Goal: Information Seeking & Learning: Learn about a topic

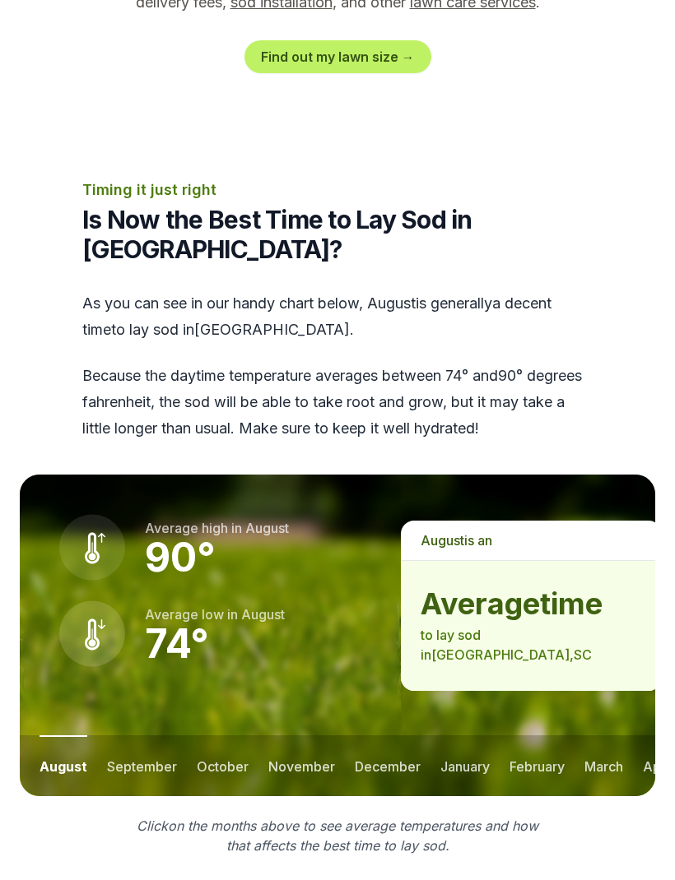
scroll to position [1891, 0]
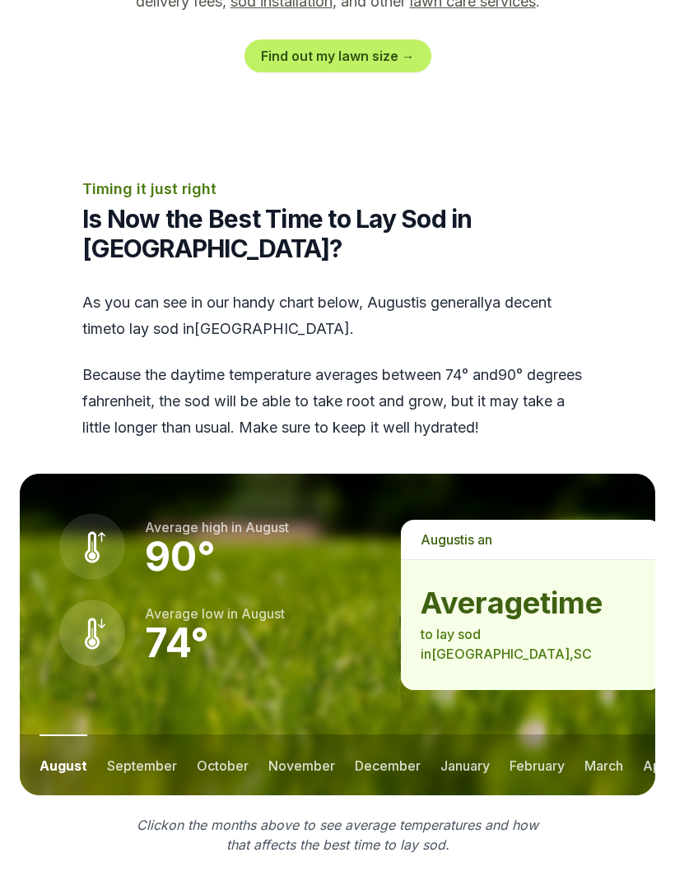
click at [142, 735] on button "september" at bounding box center [142, 765] width 70 height 61
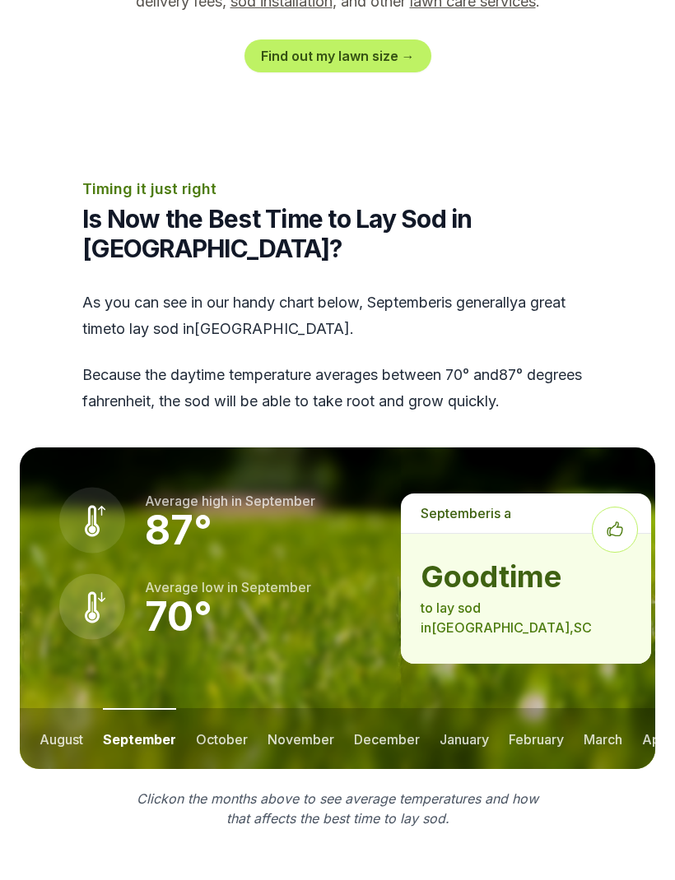
click at [137, 708] on button "september" at bounding box center [139, 738] width 73 height 61
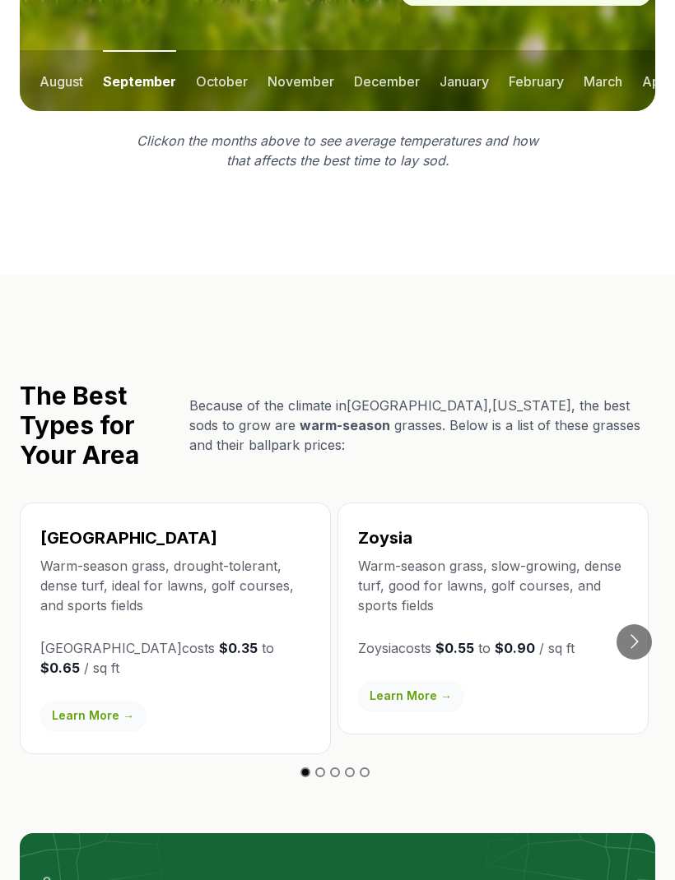
scroll to position [2549, 0]
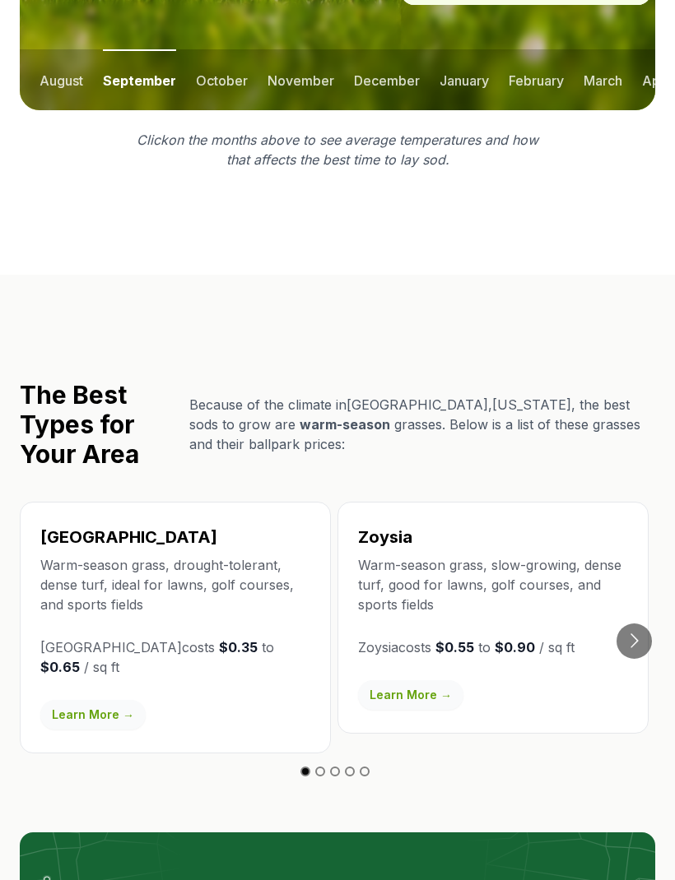
click at [161, 503] on div "Bermuda Warm-season grass, drought-tolerant, dense turf, ideal for lawns, golf …" at bounding box center [175, 629] width 311 height 252
click at [97, 700] on link "Learn More →" at bounding box center [92, 715] width 105 height 30
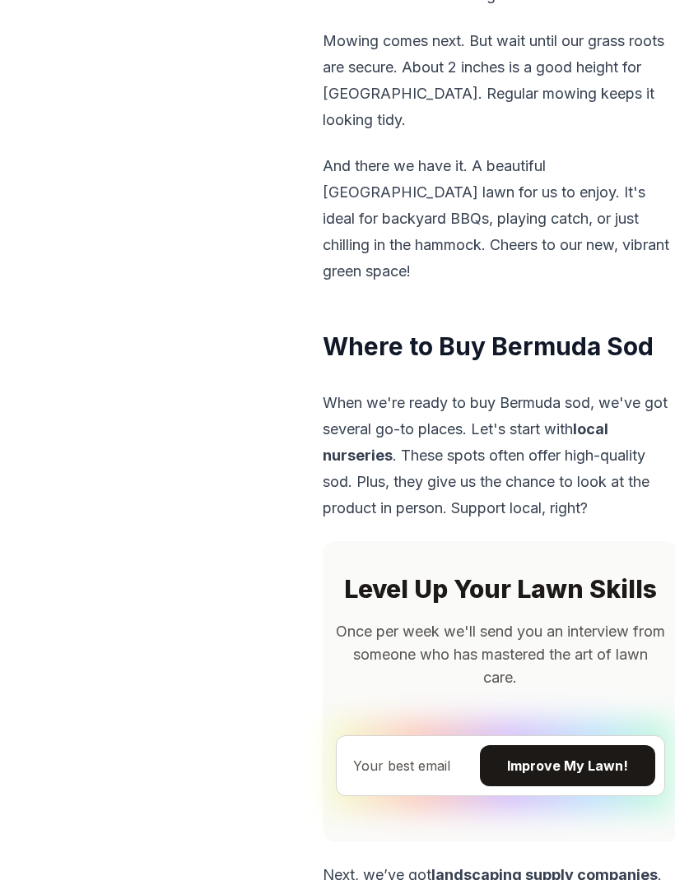
scroll to position [4658, 0]
click at [608, 420] on b "local nurseries" at bounding box center [465, 442] width 285 height 44
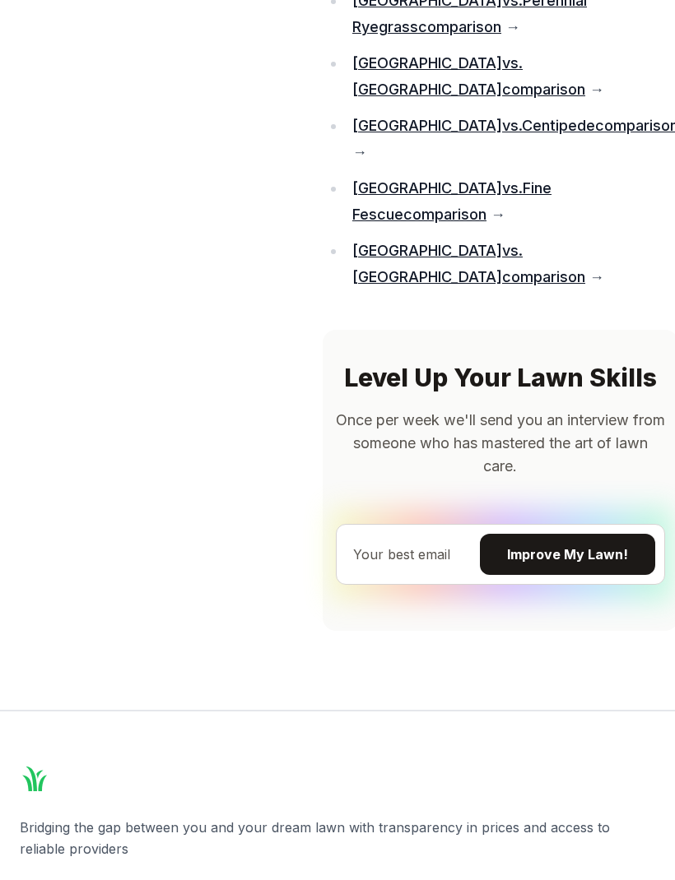
scroll to position [13099, 0]
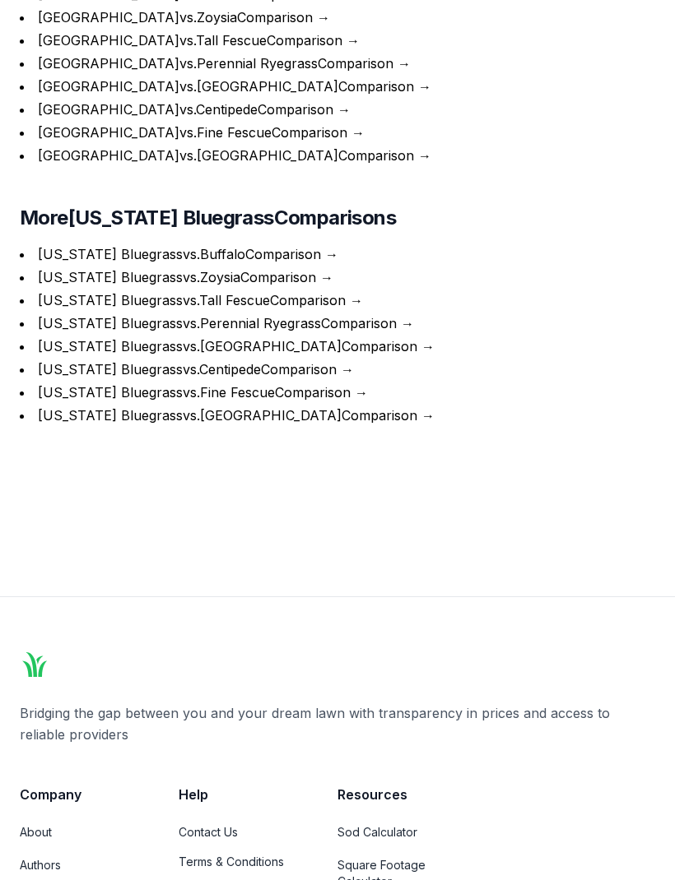
scroll to position [7117, 0]
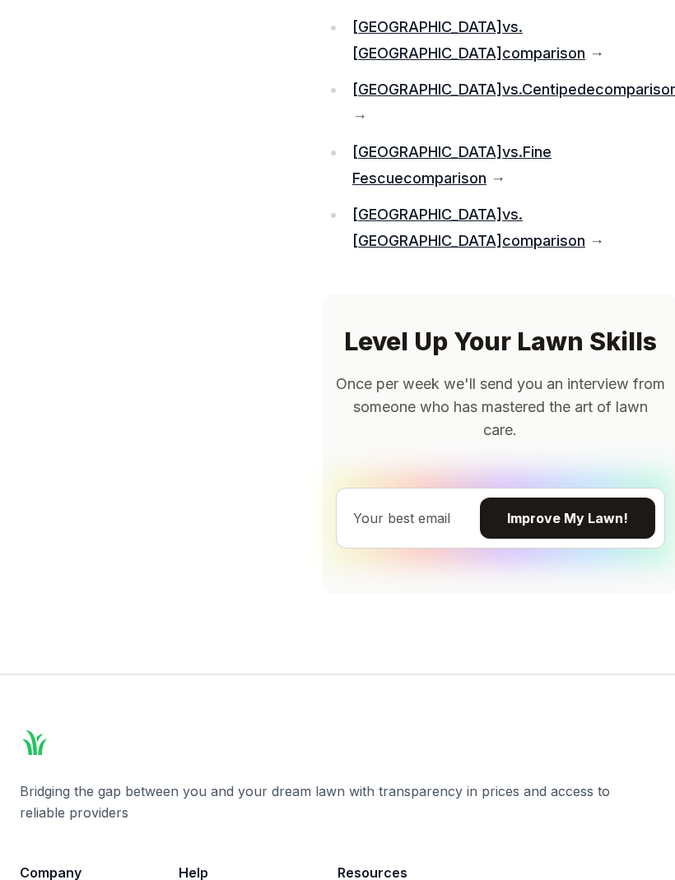
scroll to position [13134, 0]
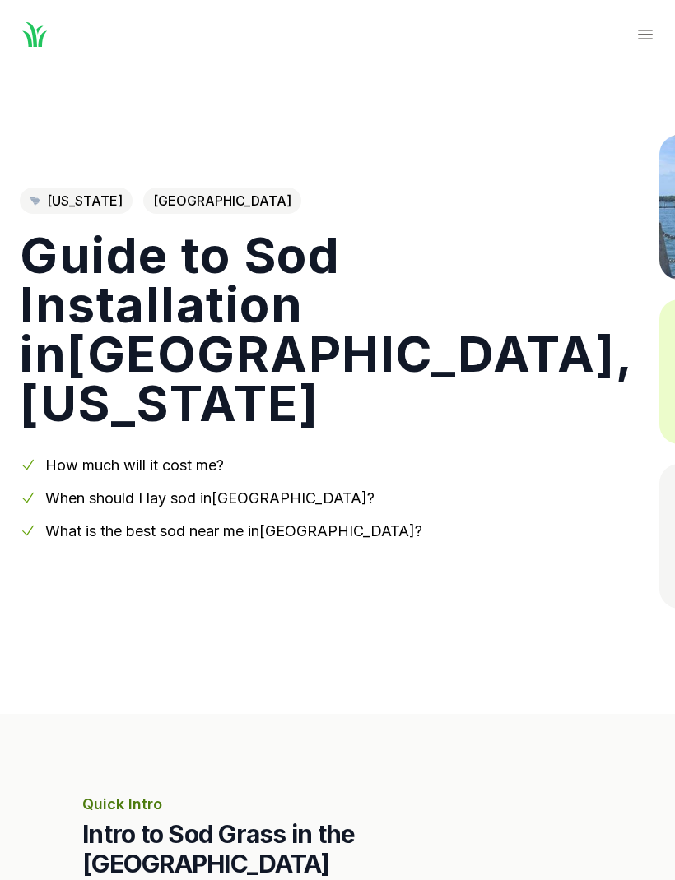
click at [229, 211] on span "[GEOGRAPHIC_DATA]" at bounding box center [222, 201] width 158 height 26
click at [225, 202] on span "[GEOGRAPHIC_DATA]" at bounding box center [222, 201] width 158 height 26
click at [313, 533] on link "What is the best sod near me in [GEOGRAPHIC_DATA] ?" at bounding box center [233, 530] width 377 height 17
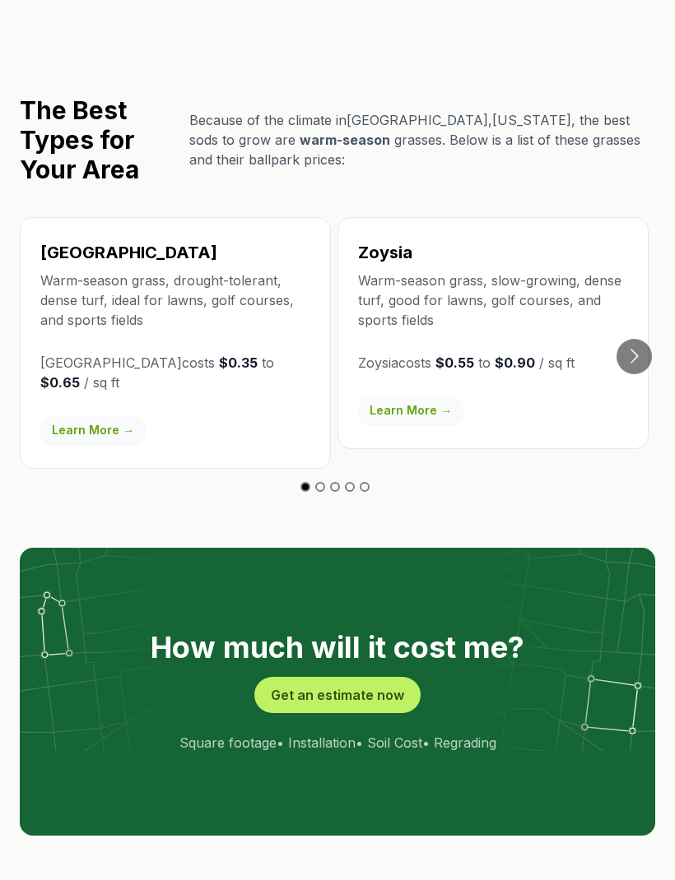
click at [401, 241] on h3 "Zoysia" at bounding box center [493, 252] width 270 height 23
click at [532, 225] on div "Zoysia Warm-season grass, slow-growing, dense turf, good for lawns, golf course…" at bounding box center [492, 333] width 311 height 232
click at [633, 339] on button "Go to next slide" at bounding box center [633, 356] width 35 height 35
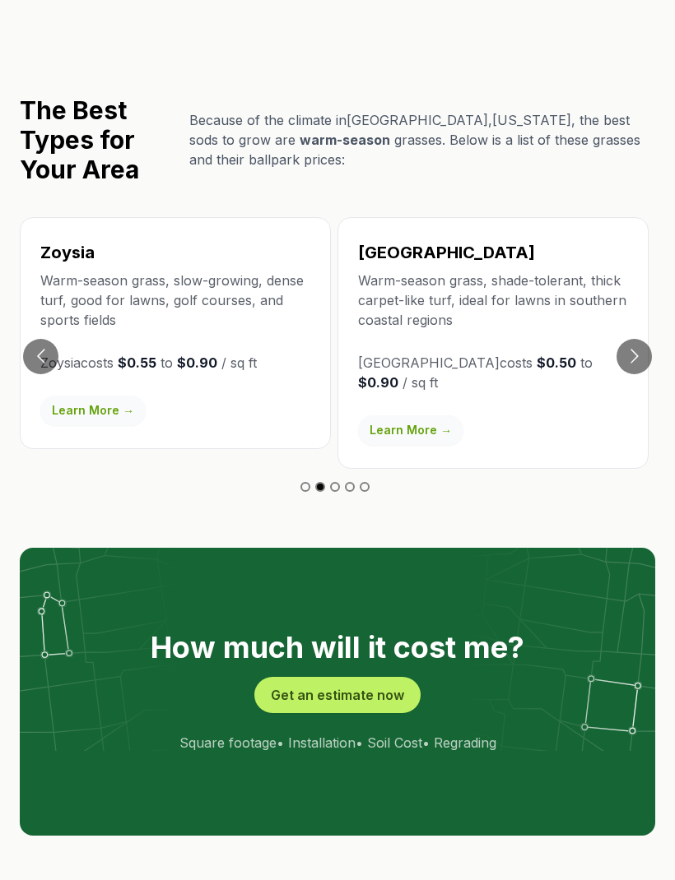
click at [634, 339] on button "Go to next slide" at bounding box center [633, 356] width 35 height 35
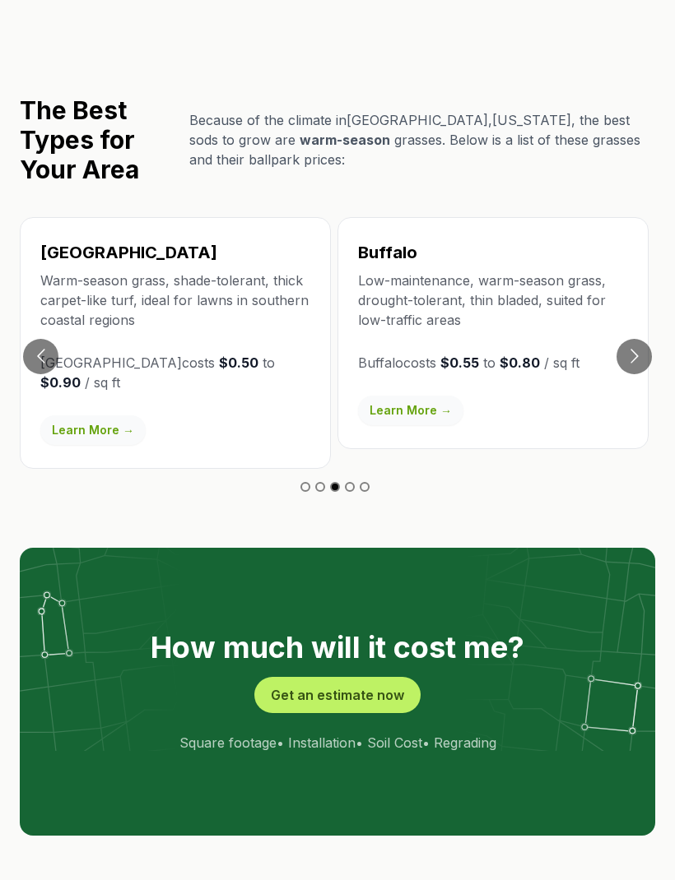
click at [639, 339] on button "Go to next slide" at bounding box center [633, 356] width 35 height 35
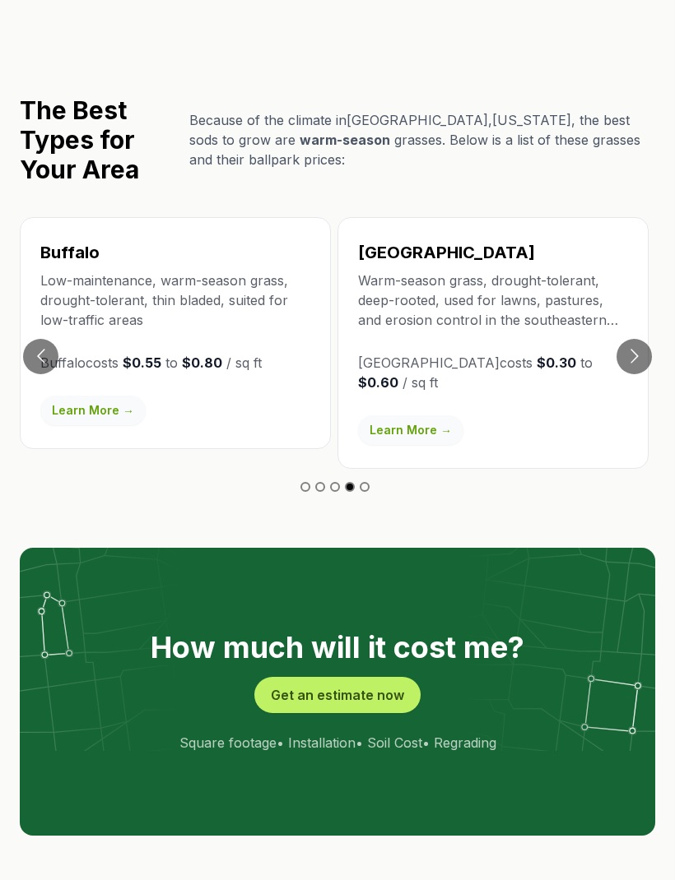
click at [638, 339] on button "Go to next slide" at bounding box center [633, 356] width 35 height 35
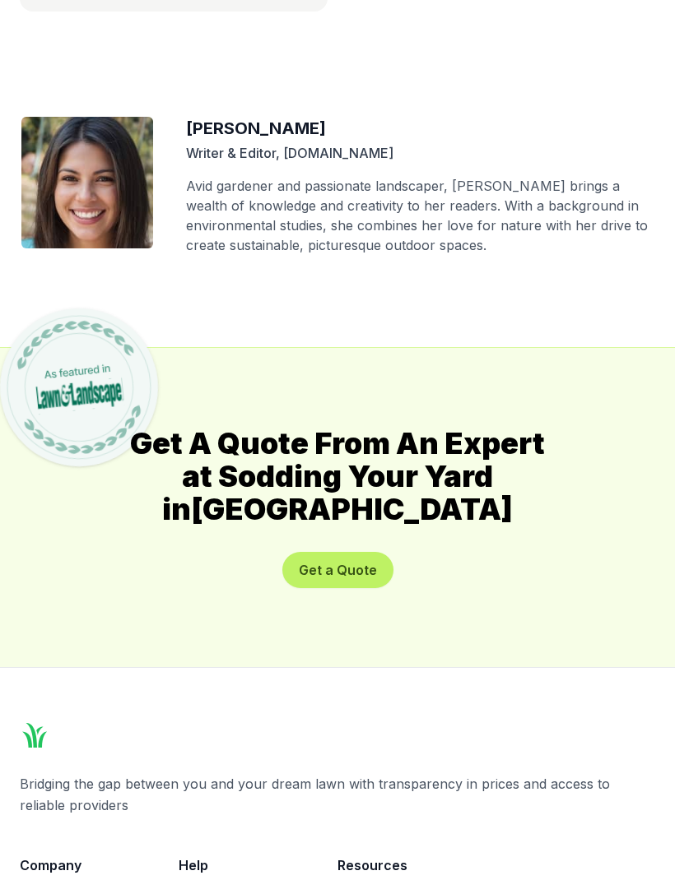
scroll to position [9128, 0]
click at [346, 553] on button "Get a Quote" at bounding box center [337, 571] width 111 height 36
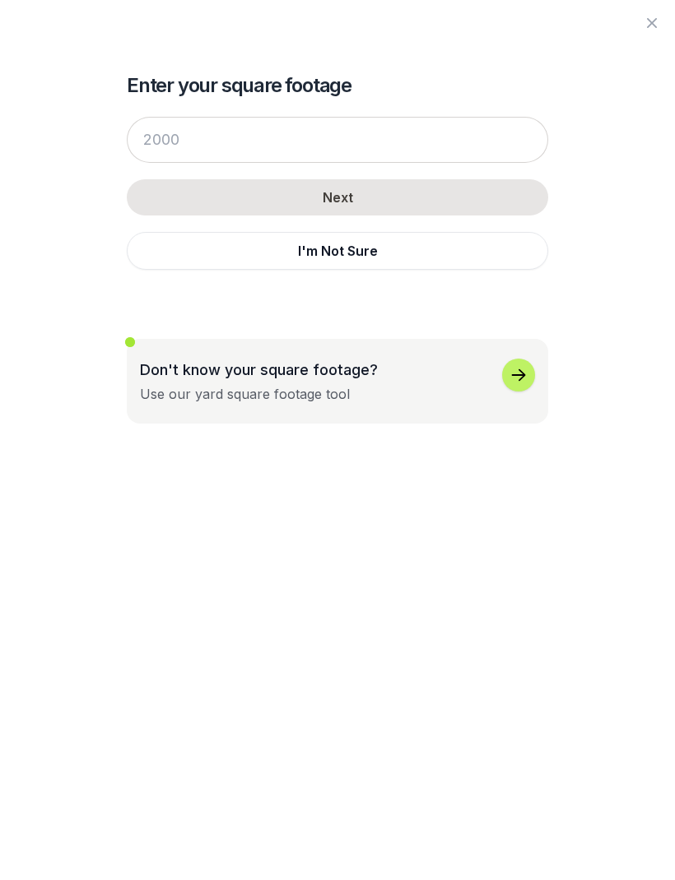
click at [647, 30] on icon "button" at bounding box center [652, 23] width 20 height 20
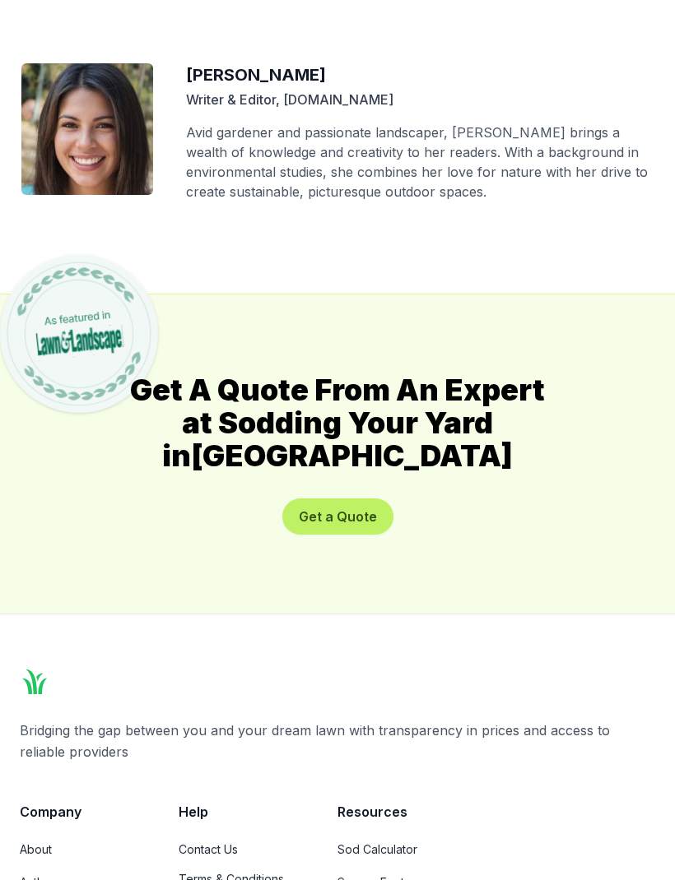
scroll to position [9181, 0]
